Goal: Find specific page/section: Find specific page/section

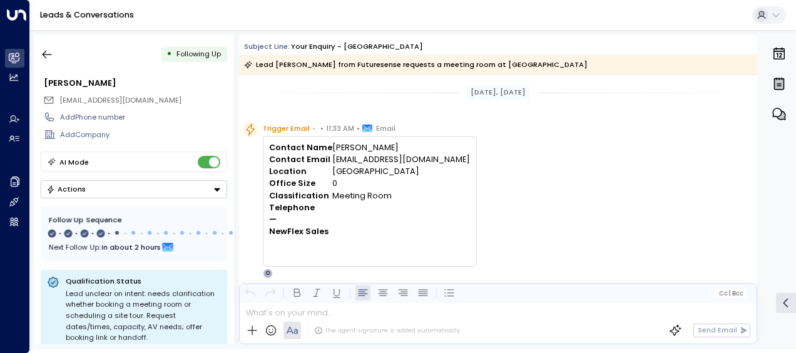
drag, startPoint x: 0, startPoint y: 0, endPoint x: 55, endPoint y: 13, distance: 56.5
click at [55, 13] on link "Leads & Conversations" at bounding box center [87, 14] width 94 height 11
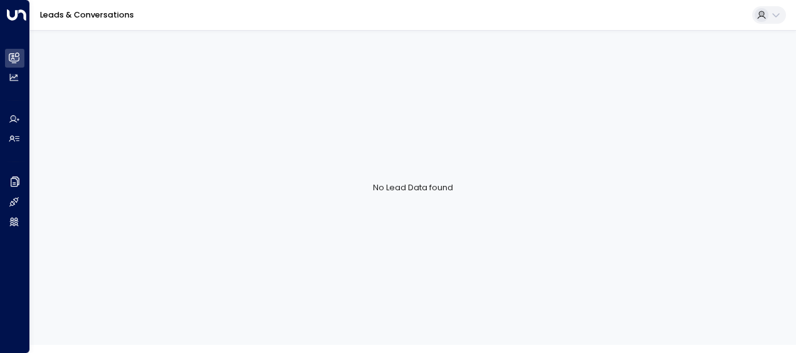
click at [55, 13] on link "Leads & Conversations" at bounding box center [87, 14] width 94 height 11
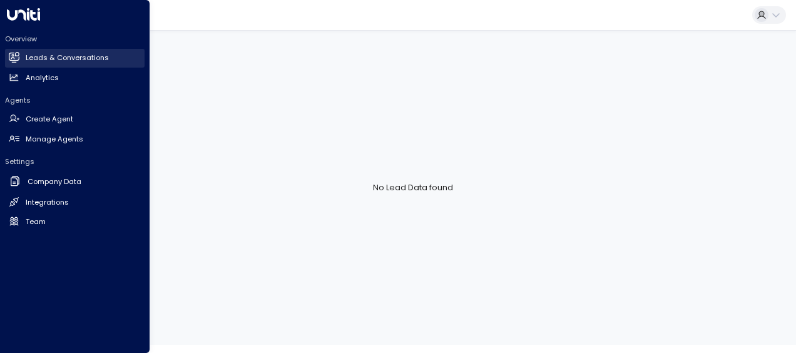
click at [79, 57] on h2 "Leads & Conversations" at bounding box center [67, 58] width 83 height 11
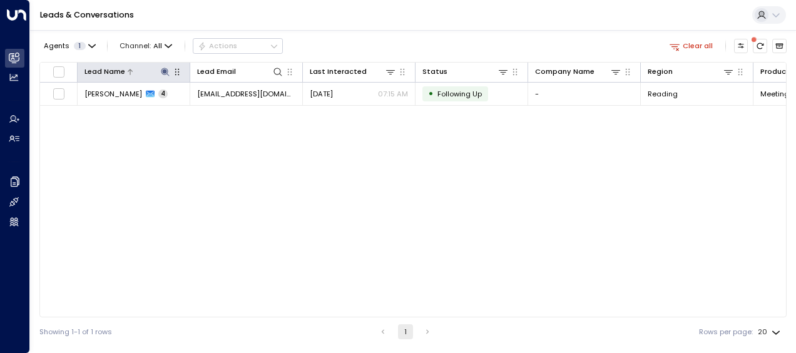
click at [166, 69] on icon at bounding box center [165, 72] width 10 height 10
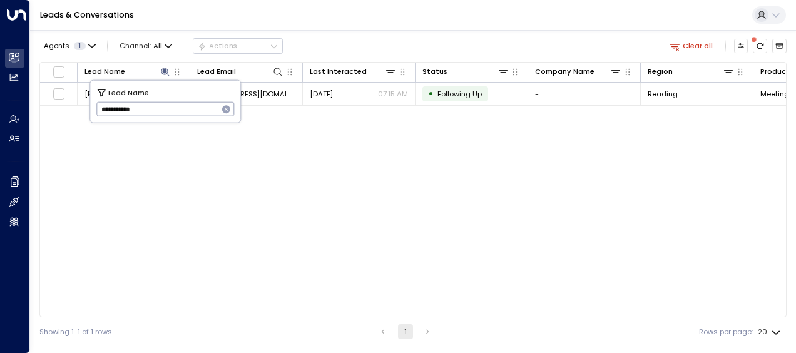
click at [222, 111] on icon "button" at bounding box center [227, 110] width 10 height 10
click at [197, 110] on input "text" at bounding box center [165, 109] width 138 height 21
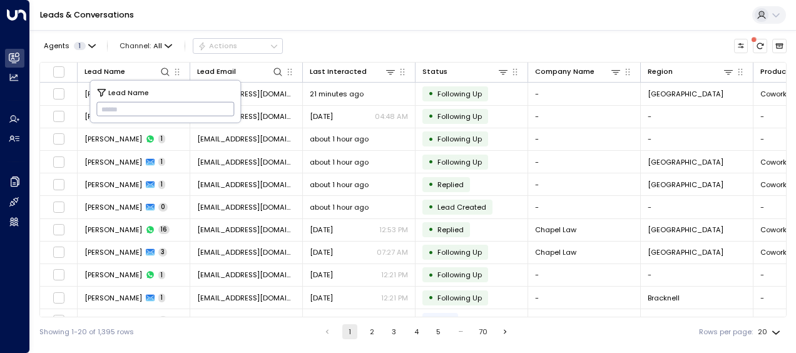
click at [197, 110] on input "text" at bounding box center [165, 109] width 138 height 21
type input "**********"
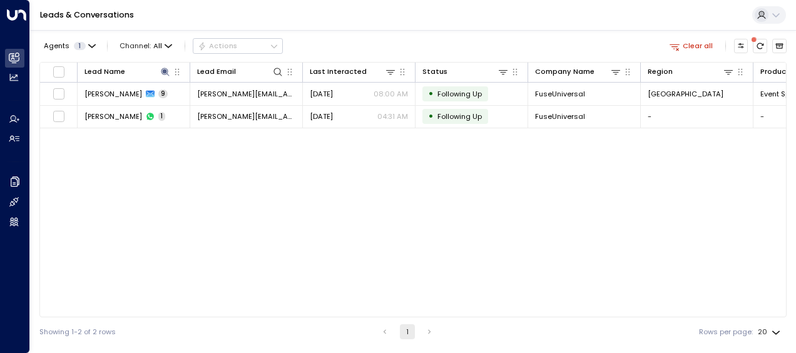
click at [287, 163] on div "Lead Name Lead Email Last Interacted Status Company Name Region Product # of pe…" at bounding box center [412, 189] width 747 height 255
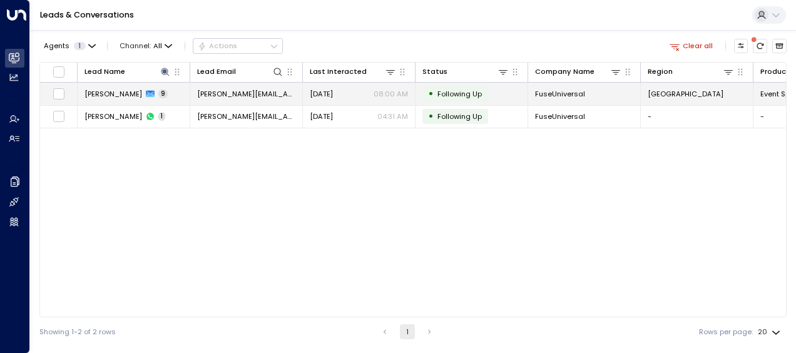
click at [309, 98] on td "[DATE] 08:00 AM" at bounding box center [359, 94] width 113 height 22
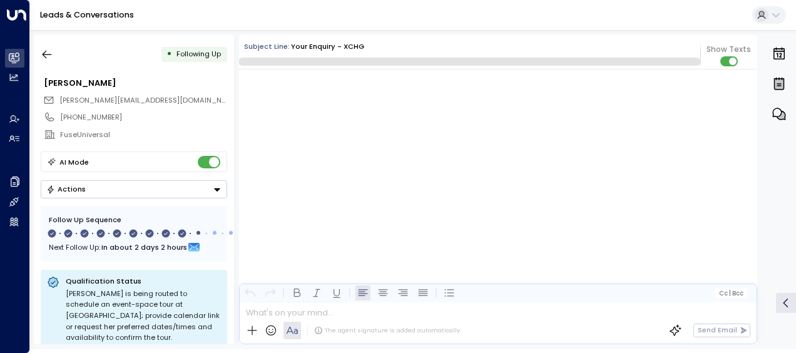
scroll to position [4699, 0]
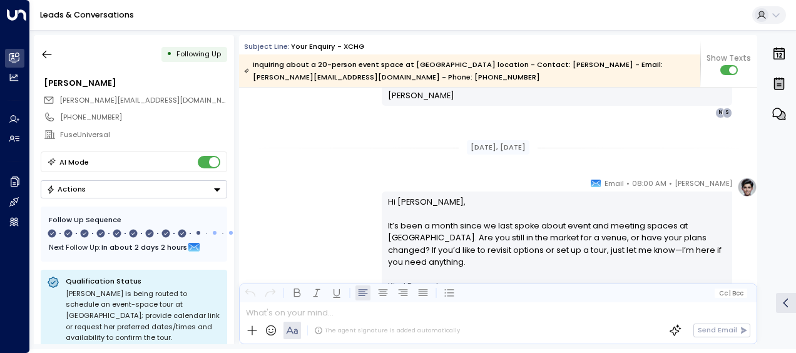
click at [352, 184] on div "[PERSON_NAME] • 08:00 AM • Email Hi [PERSON_NAME], It’s been a month since we l…" at bounding box center [498, 254] width 518 height 155
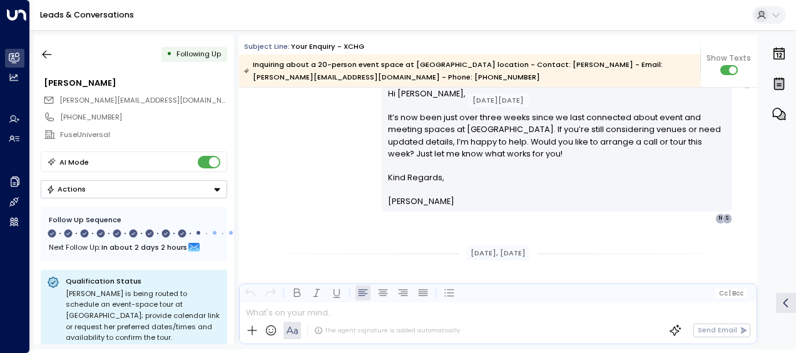
scroll to position [2821, 0]
